Goal: Information Seeking & Learning: Compare options

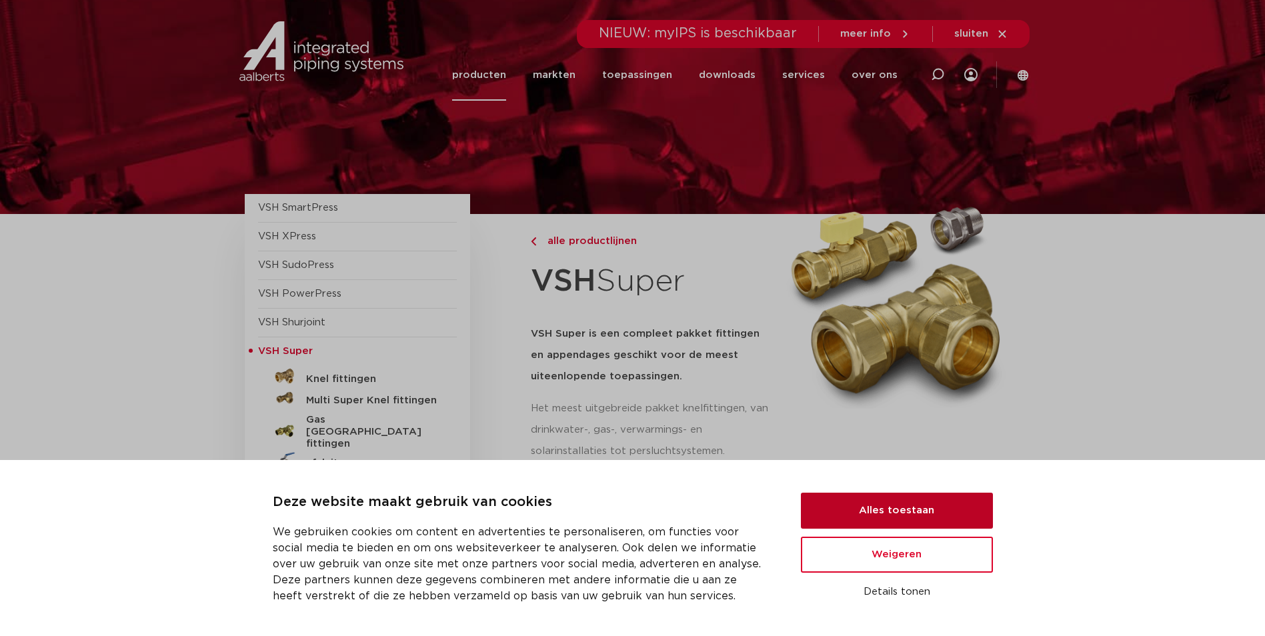
click at [951, 503] on button "Alles toestaan" at bounding box center [897, 511] width 192 height 36
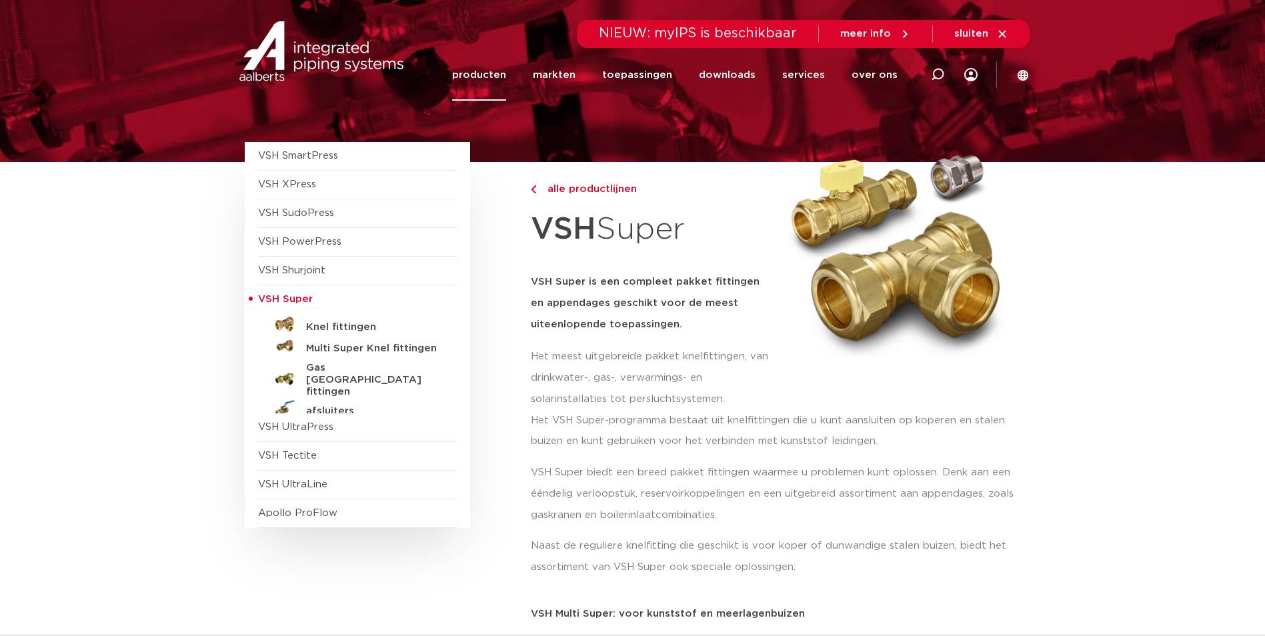
scroll to position [67, 0]
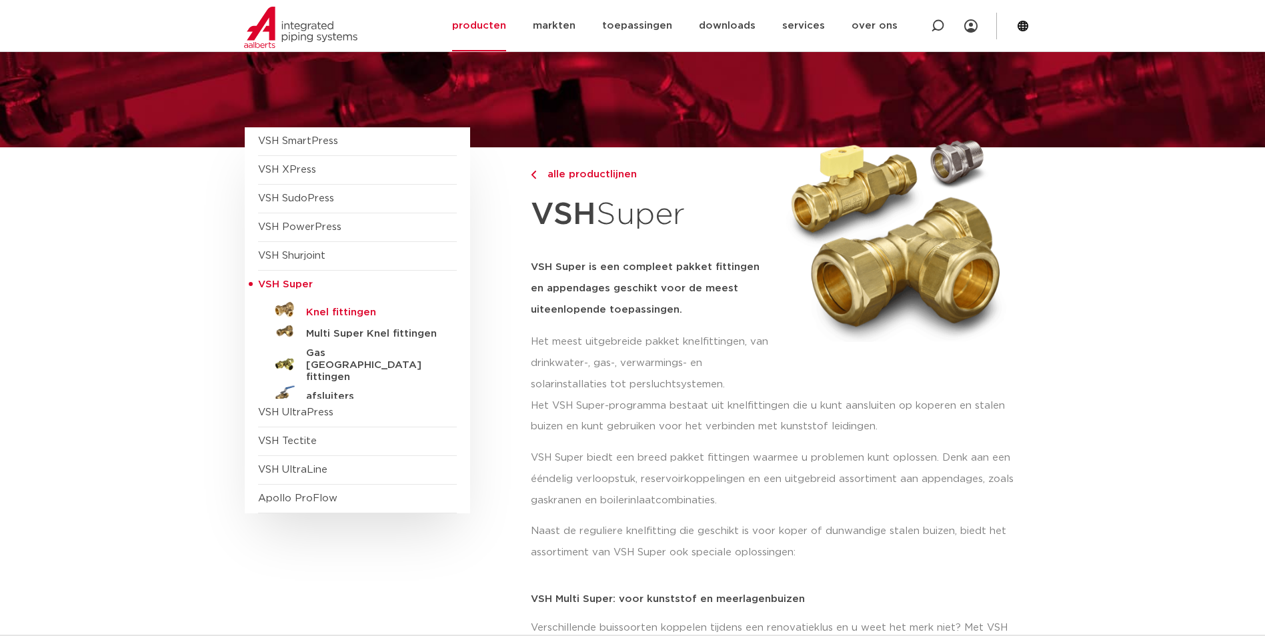
click at [334, 315] on h5 "Knel fittingen" at bounding box center [372, 313] width 132 height 12
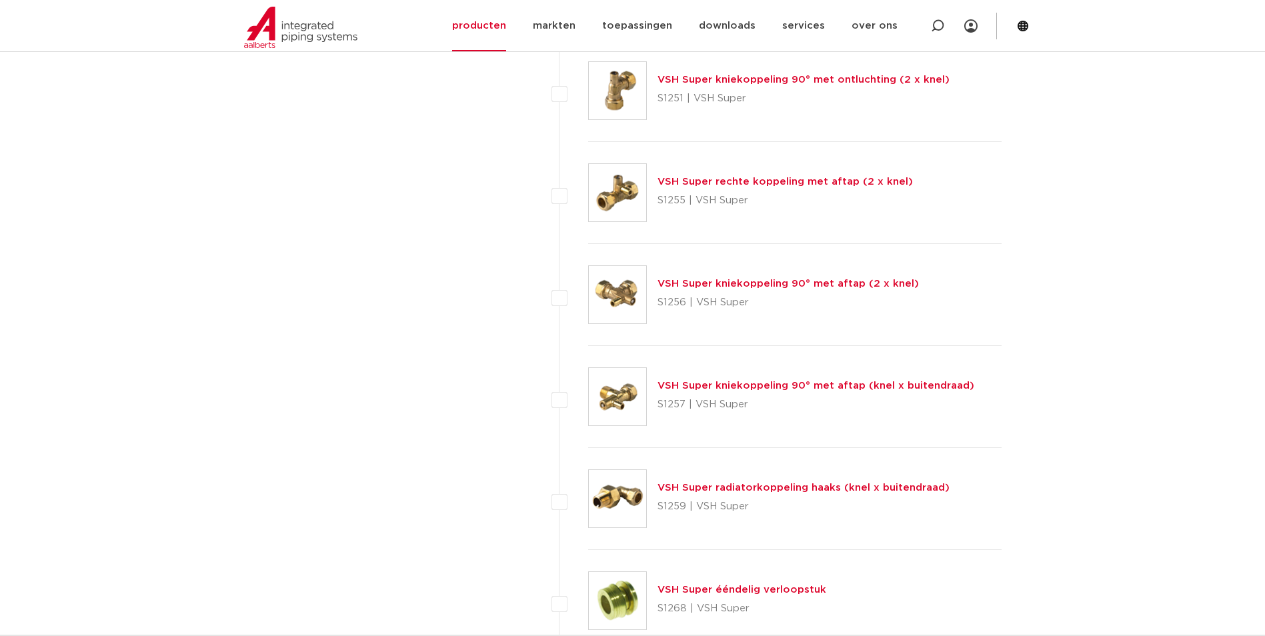
scroll to position [3867, 0]
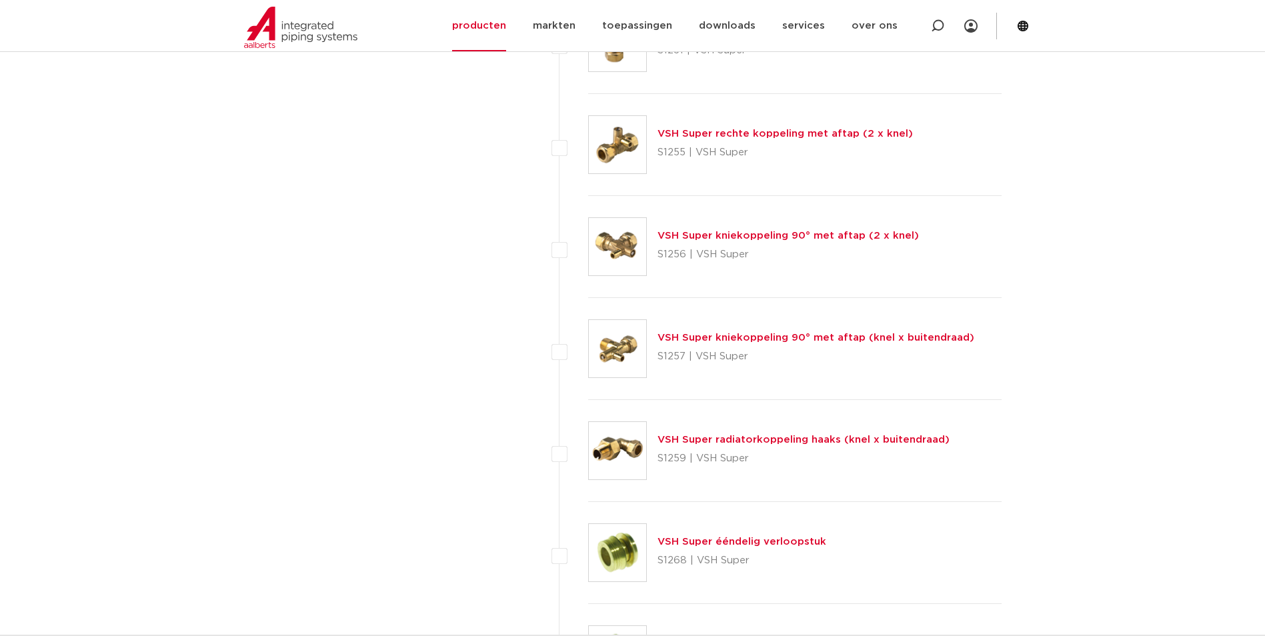
click at [621, 458] on img at bounding box center [617, 450] width 57 height 57
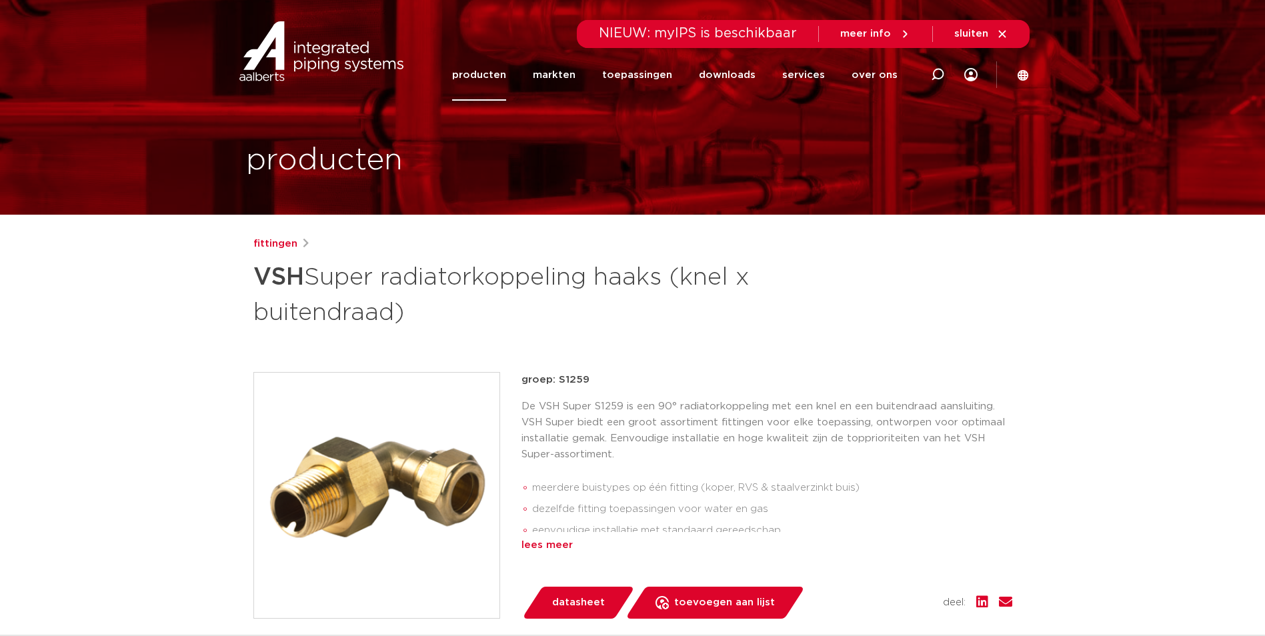
click at [564, 543] on div "lees meer" at bounding box center [766, 545] width 491 height 16
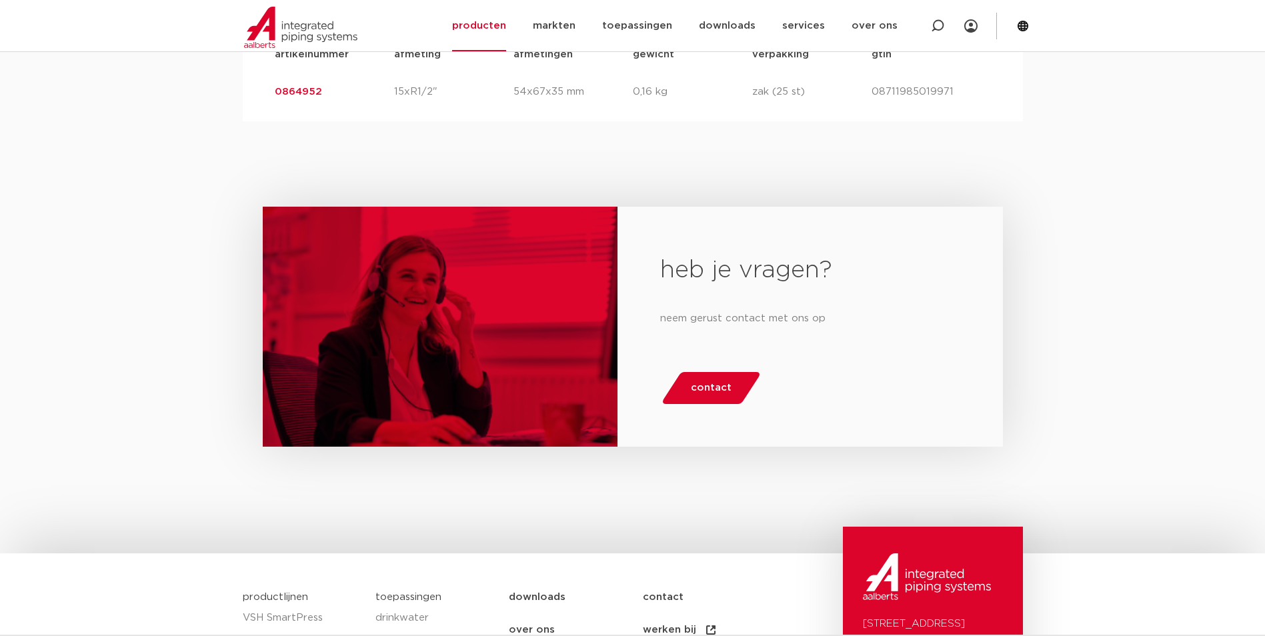
scroll to position [1000, 0]
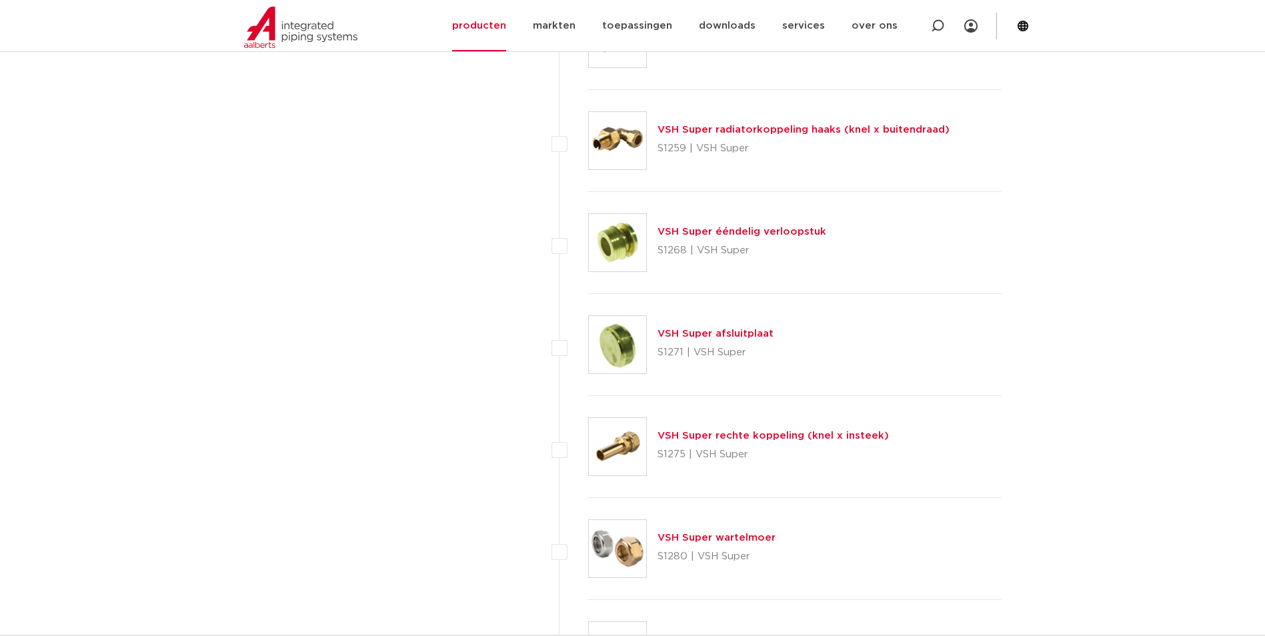
scroll to position [4200, 0]
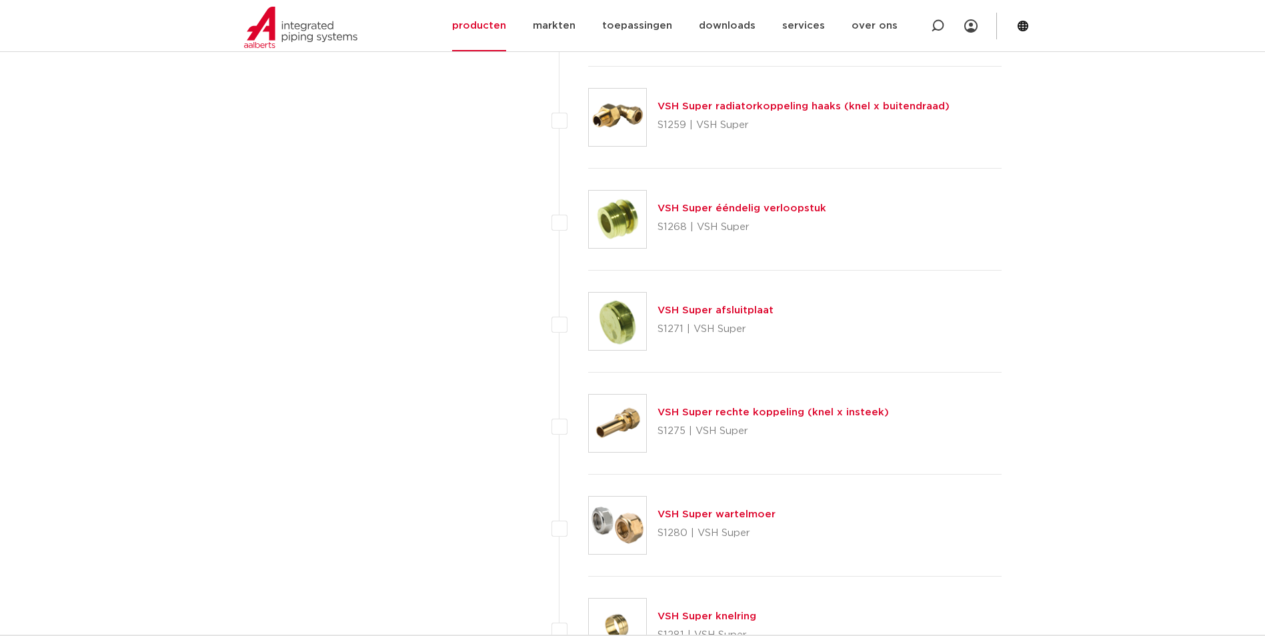
click at [789, 415] on link "VSH Super rechte koppeling (knel x insteek)" at bounding box center [772, 412] width 231 height 10
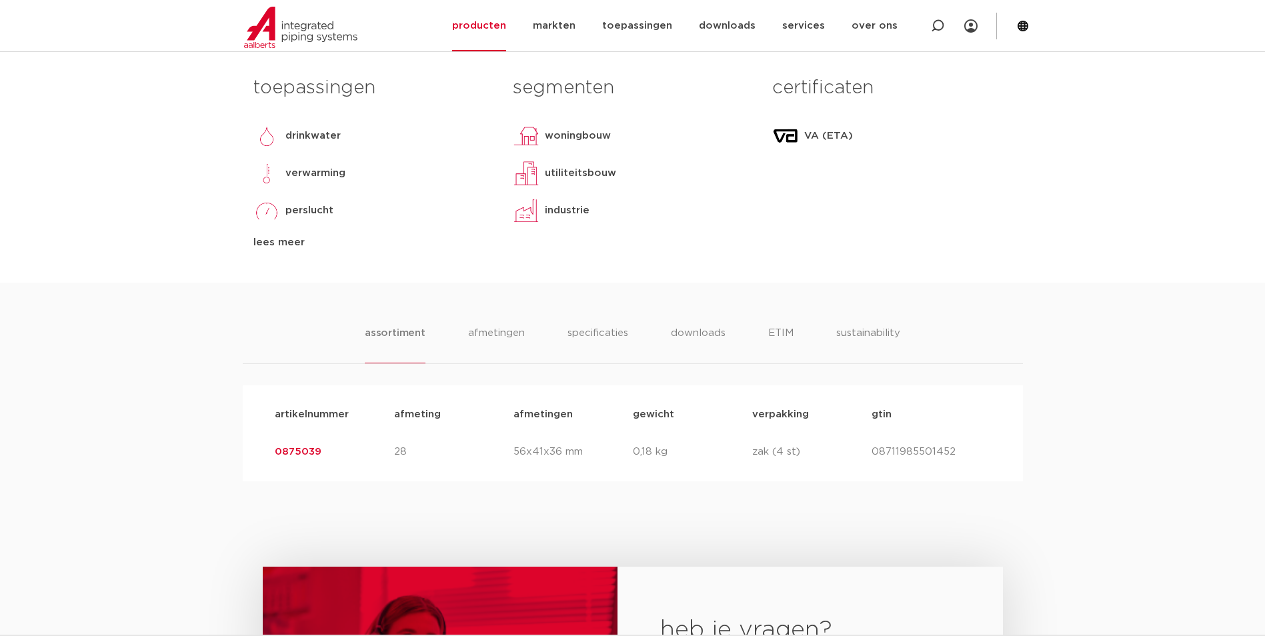
scroll to position [600, 0]
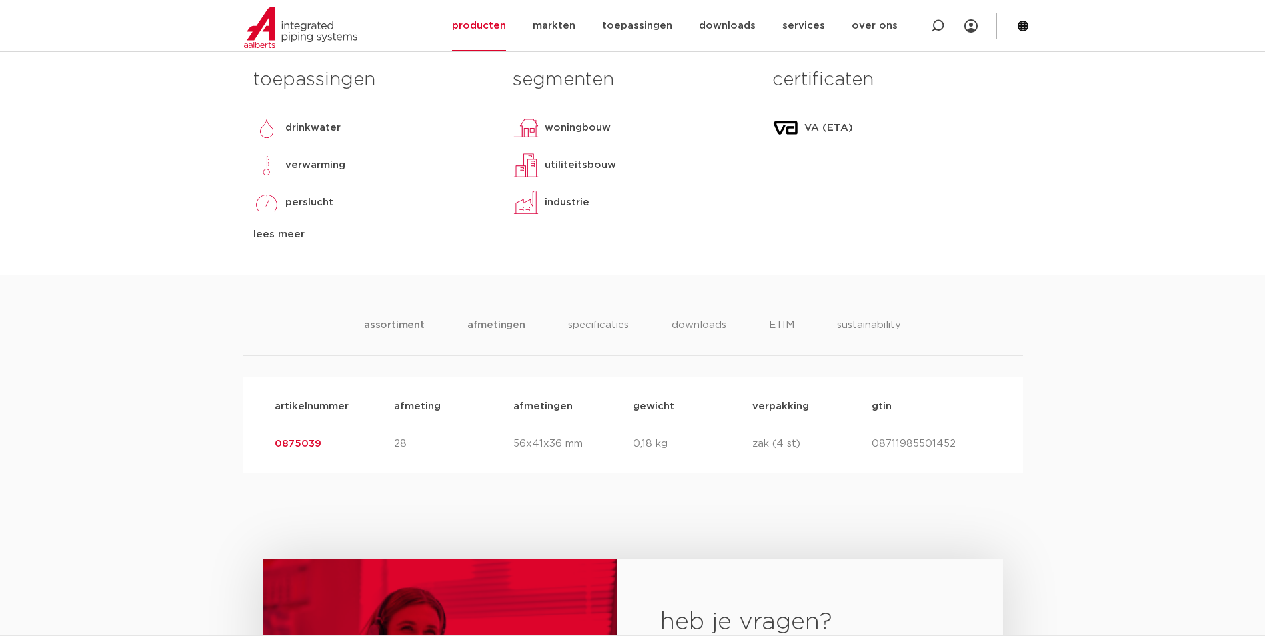
click at [491, 325] on li "afmetingen" at bounding box center [496, 336] width 58 height 38
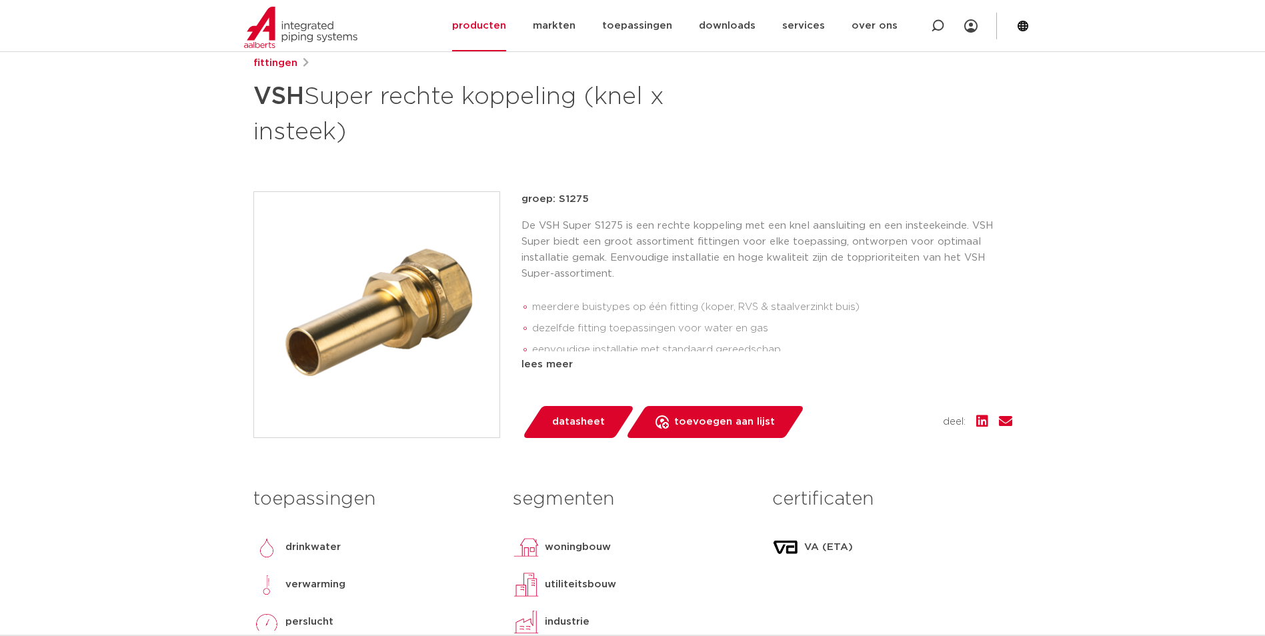
scroll to position [133, 0]
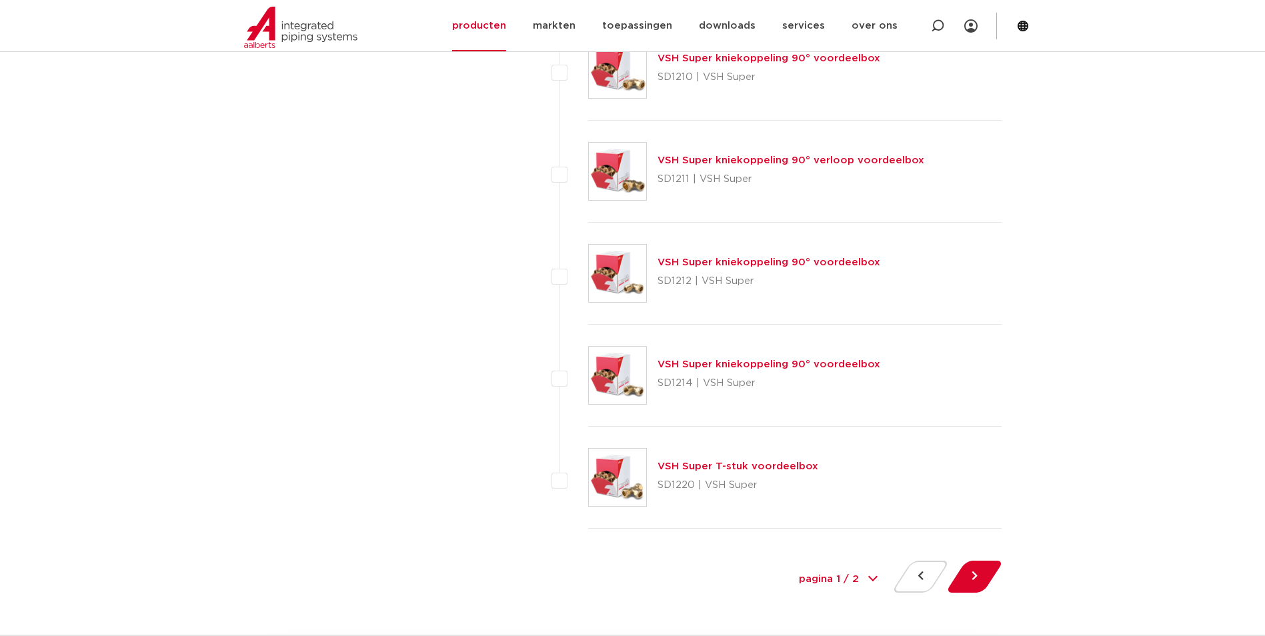
scroll to position [6001, 0]
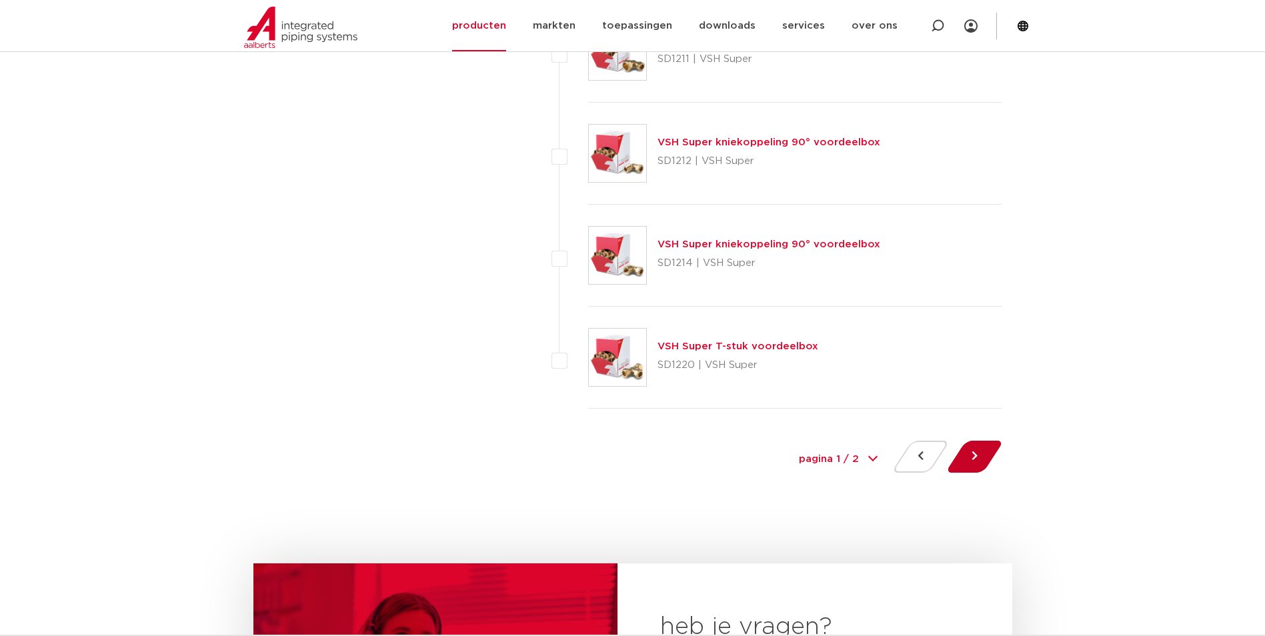
click at [987, 459] on button at bounding box center [974, 457] width 38 height 32
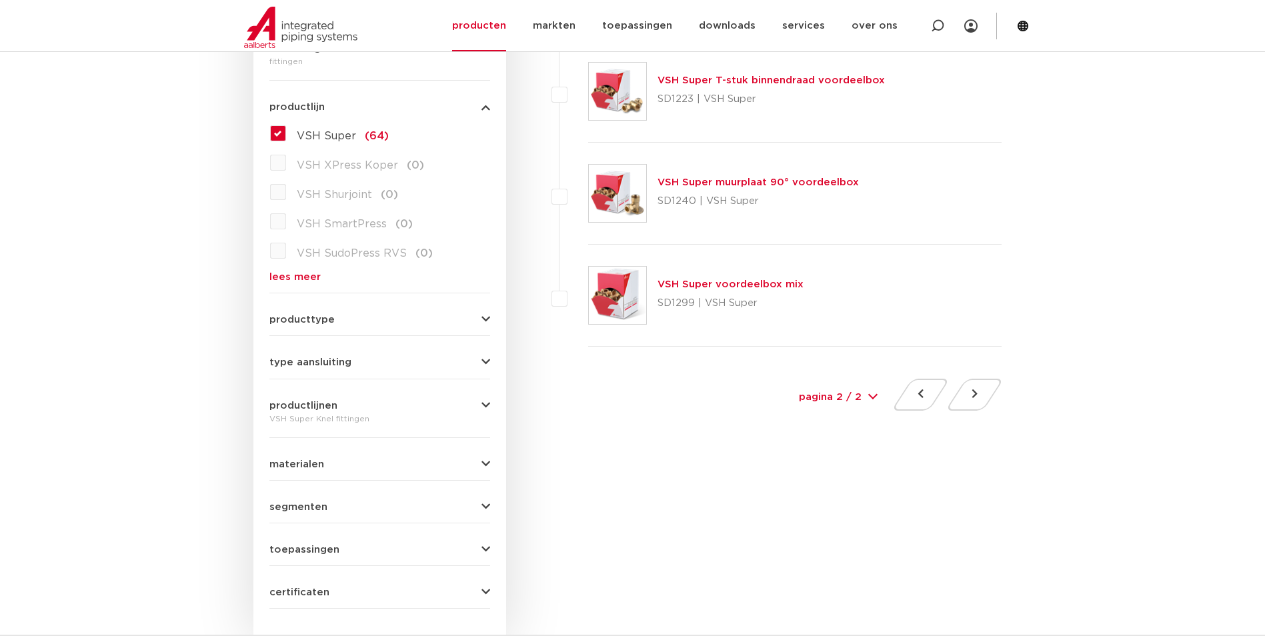
scroll to position [267, 0]
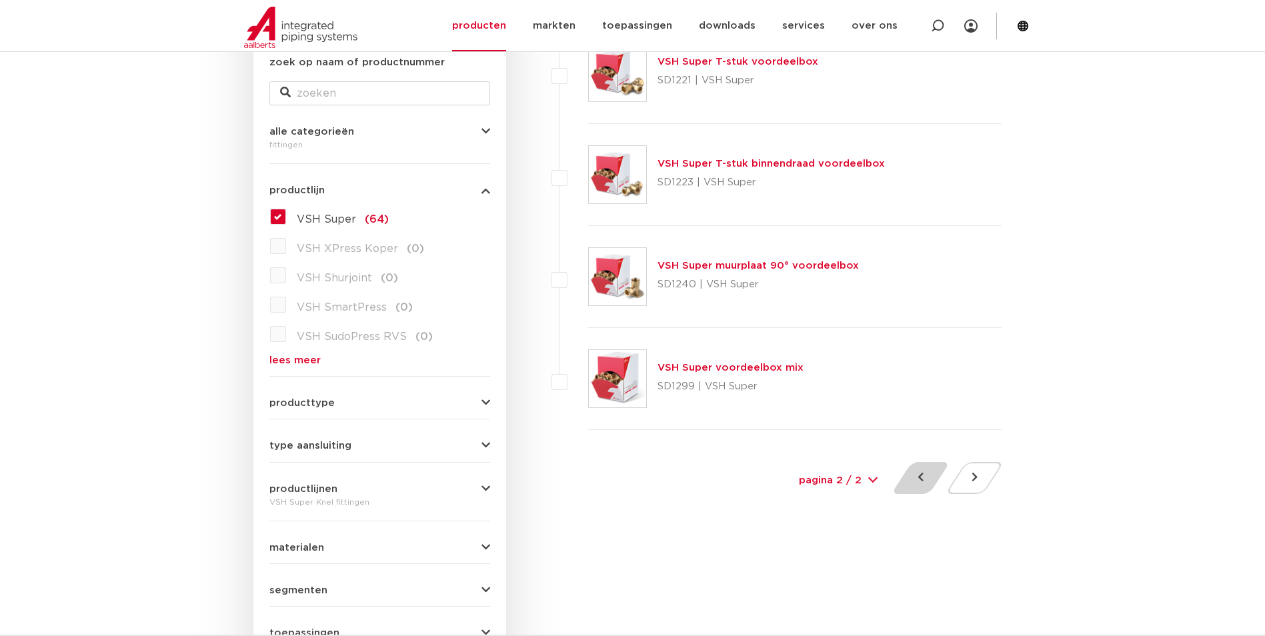
click at [922, 471] on button at bounding box center [920, 478] width 38 height 32
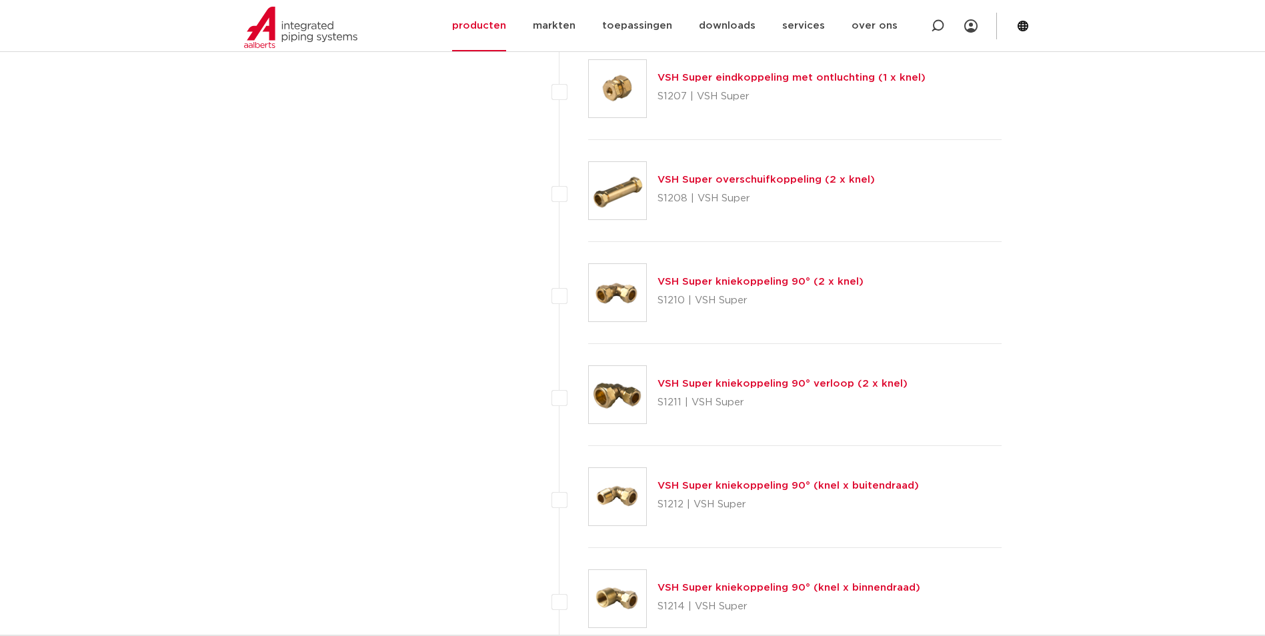
scroll to position [1133, 0]
